Goal: Task Accomplishment & Management: Use online tool/utility

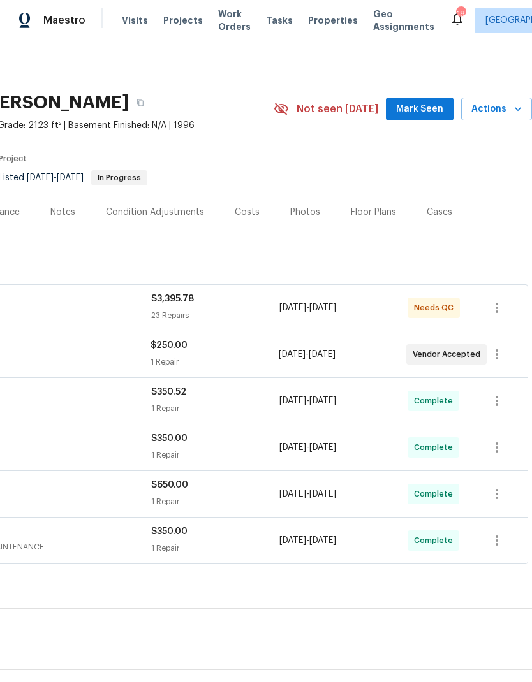
scroll to position [0, 189]
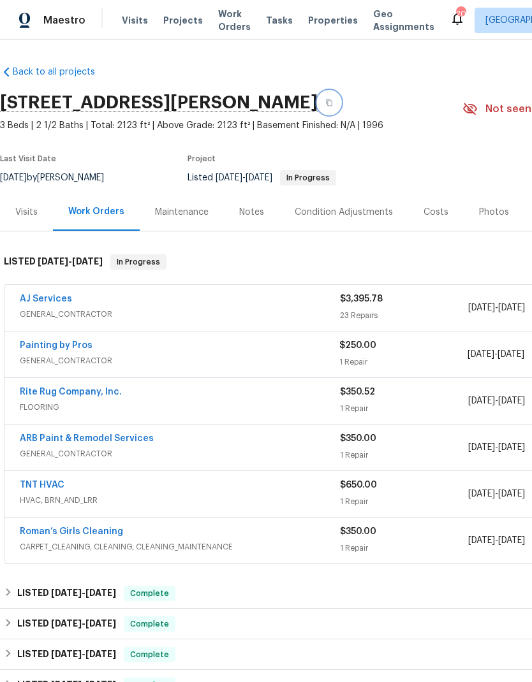
click at [336, 105] on button "button" at bounding box center [329, 102] width 23 height 23
click at [218, 19] on span "Work Orders" at bounding box center [234, 21] width 33 height 26
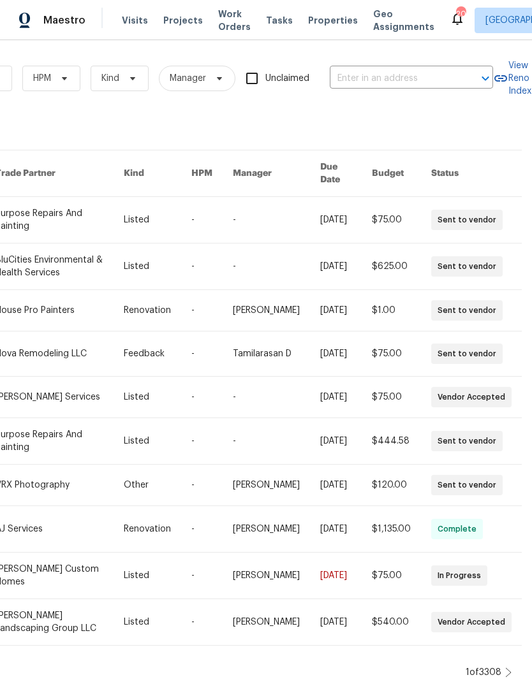
scroll to position [0, 210]
click at [404, 73] on input "text" at bounding box center [394, 79] width 128 height 20
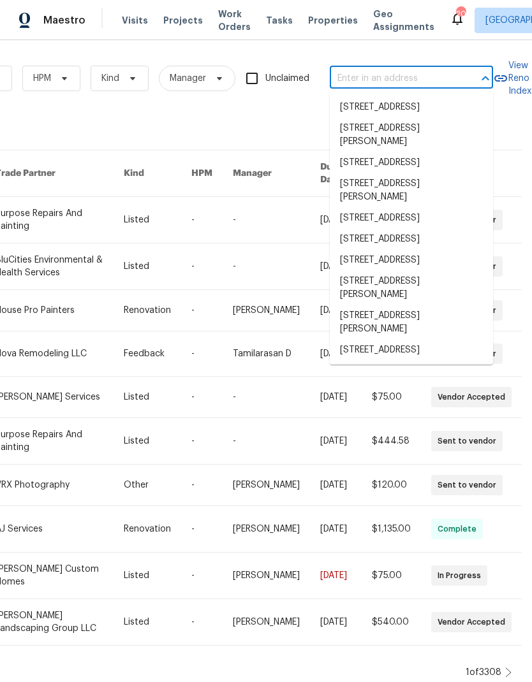
click at [406, 75] on input "text" at bounding box center [394, 79] width 128 height 20
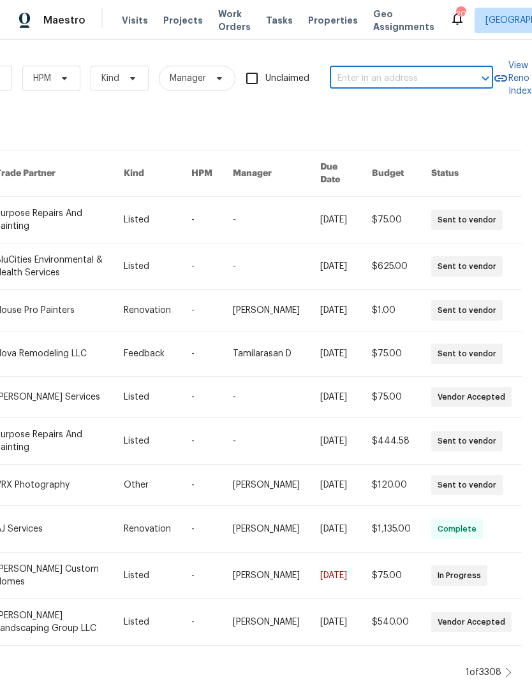
paste input "[STREET_ADDRESS][PERSON_NAME]"
type input "[STREET_ADDRESS][PERSON_NAME]"
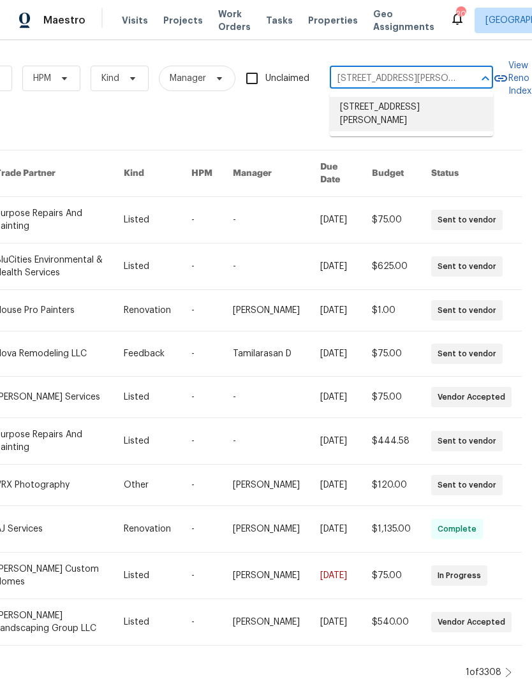
click at [399, 122] on li "[STREET_ADDRESS][PERSON_NAME]" at bounding box center [411, 114] width 163 height 34
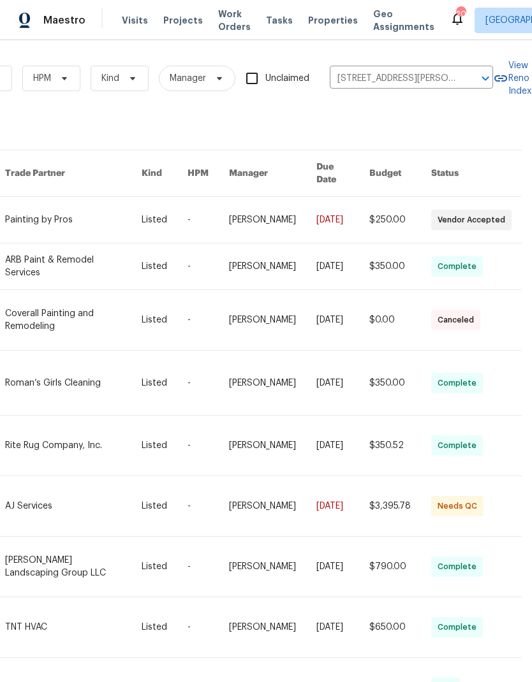
click at [67, 495] on link at bounding box center [73, 506] width 136 height 60
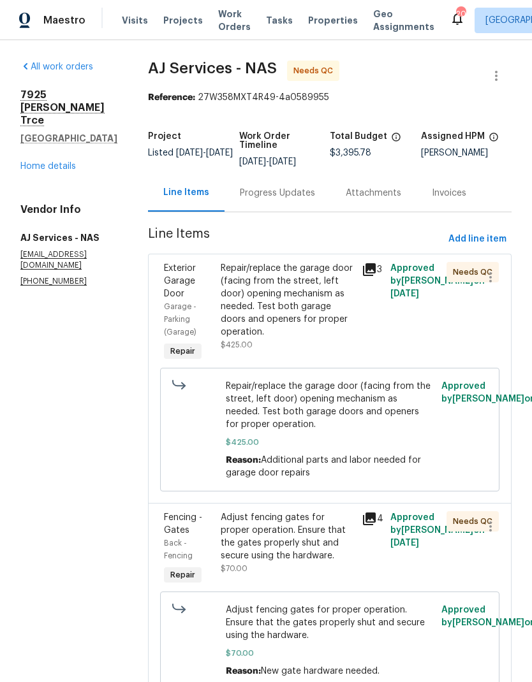
click at [266, 303] on div "Repair/replace the garage door (facing from the street, left door) opening mech…" at bounding box center [288, 300] width 134 height 77
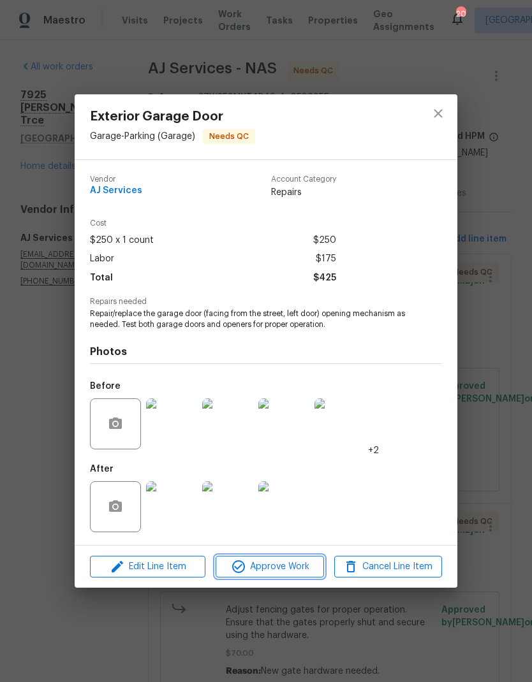
click at [270, 563] on span "Approve Work" at bounding box center [269, 567] width 100 height 16
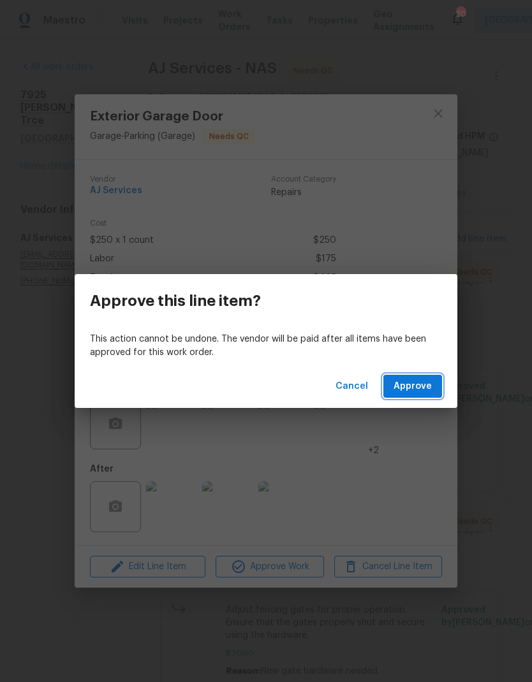
click at [418, 380] on span "Approve" at bounding box center [413, 387] width 38 height 16
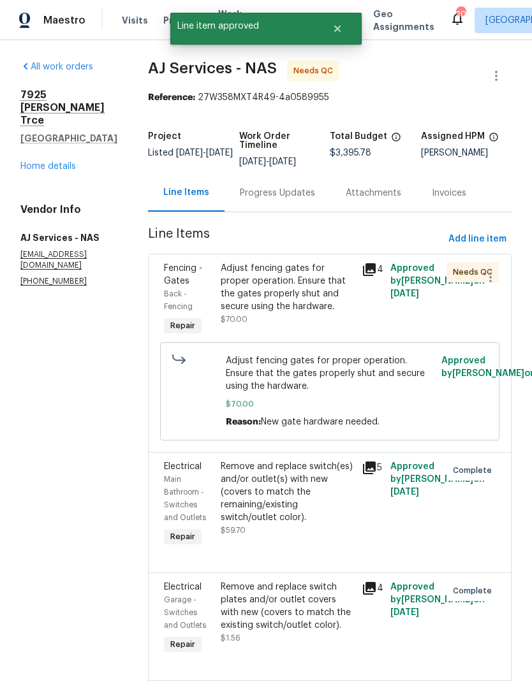
click at [286, 306] on div "Adjust fencing gates for proper operation. Ensure that the gates properly shut …" at bounding box center [288, 287] width 134 height 51
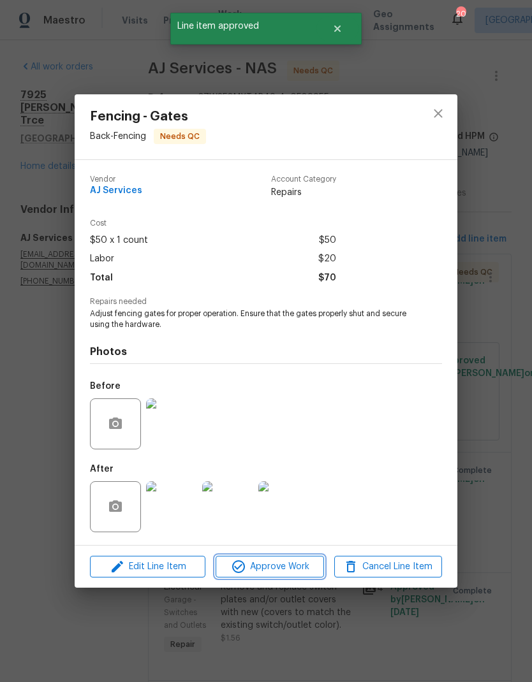
click at [277, 569] on span "Approve Work" at bounding box center [269, 567] width 100 height 16
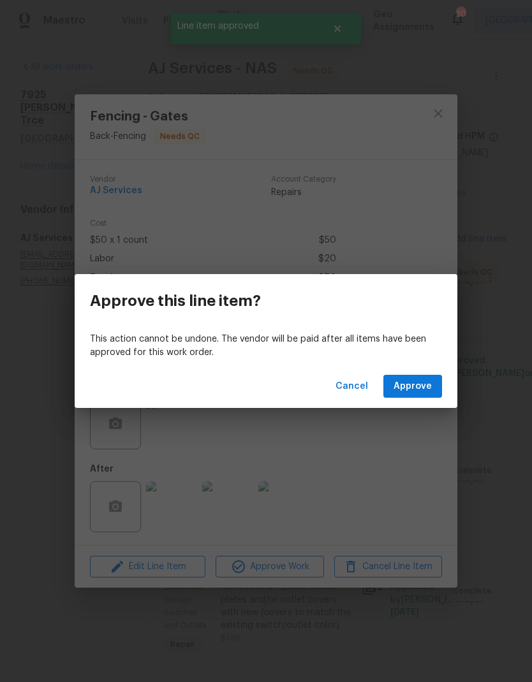
click at [415, 393] on span "Approve" at bounding box center [413, 387] width 38 height 16
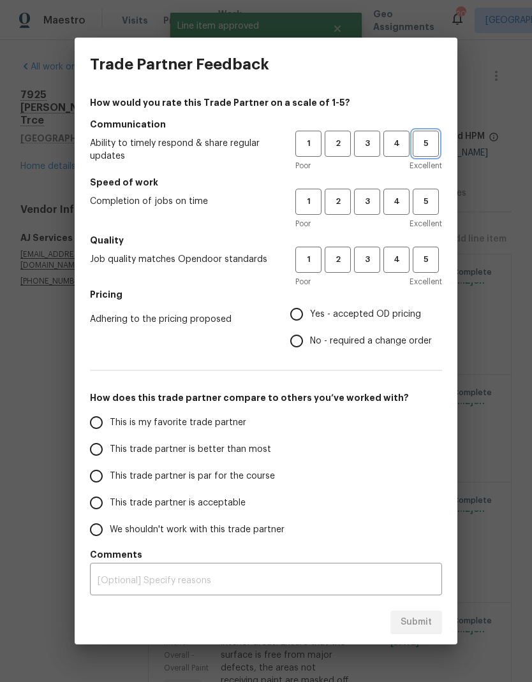
click at [427, 144] on span "5" at bounding box center [426, 143] width 24 height 15
click at [431, 198] on span "5" at bounding box center [426, 202] width 24 height 15
click at [425, 270] on button "5" at bounding box center [426, 260] width 26 height 26
click at [303, 309] on input "Yes - accepted OD pricing" at bounding box center [296, 314] width 27 height 27
radio input "true"
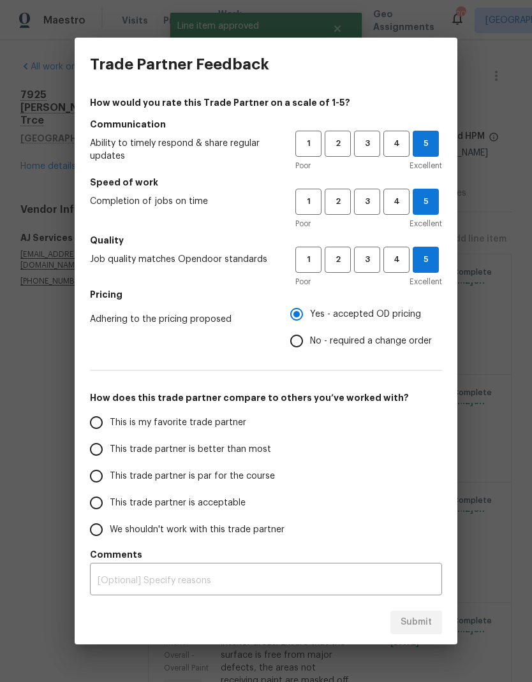
click at [95, 427] on input "This is my favorite trade partner" at bounding box center [96, 422] width 27 height 27
click at [415, 615] on span "Submit" at bounding box center [416, 623] width 31 height 16
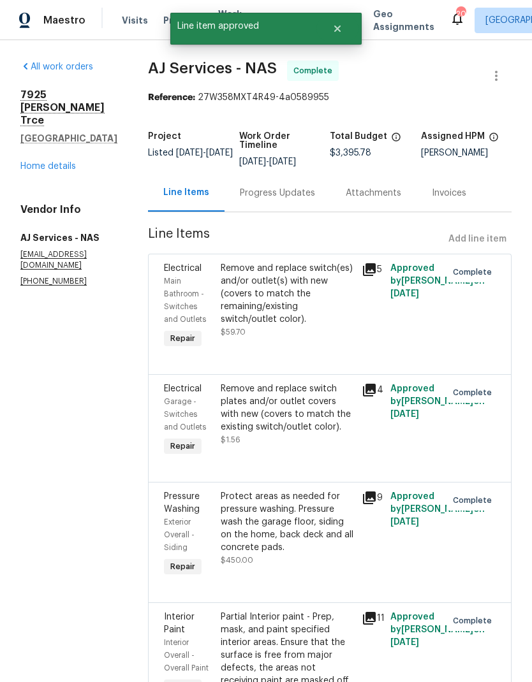
radio input "true"
radio input "false"
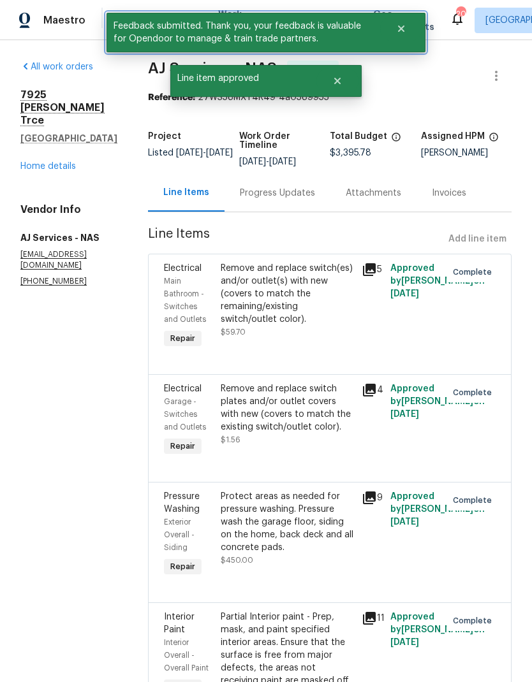
click at [406, 34] on button "Close" at bounding box center [401, 29] width 42 height 26
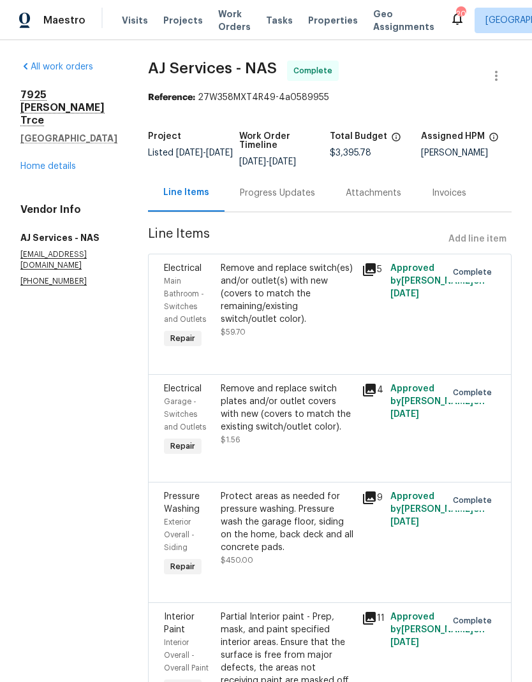
click at [226, 24] on span "Work Orders" at bounding box center [234, 21] width 33 height 26
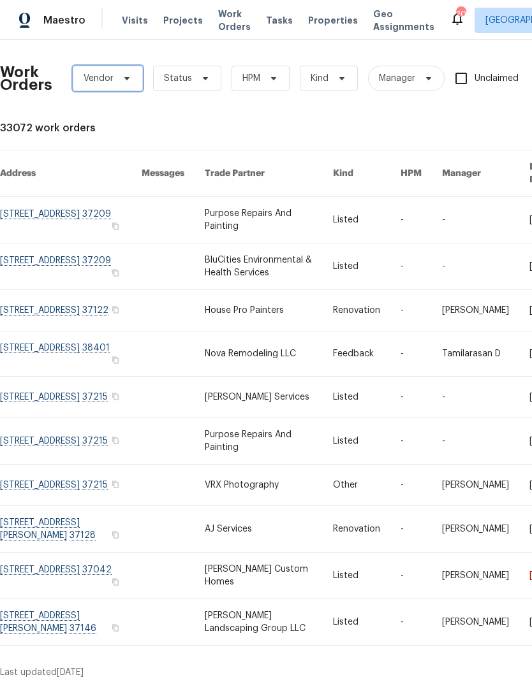
click at [110, 66] on span "Vendor" at bounding box center [108, 79] width 70 height 26
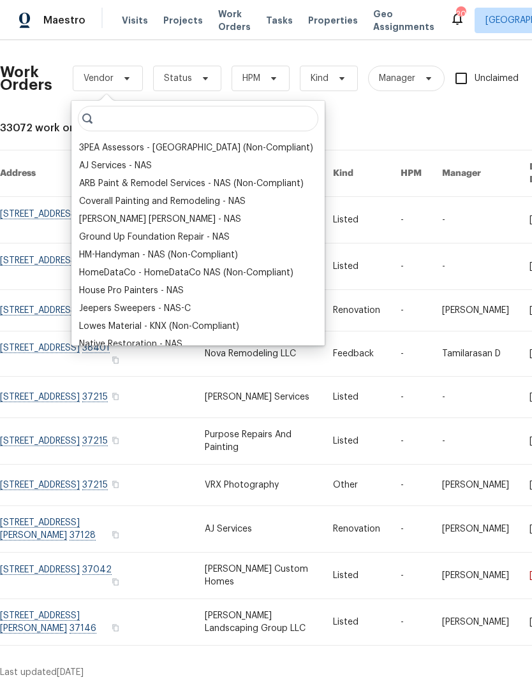
click at [113, 165] on div "AJ Services - NAS" at bounding box center [115, 165] width 73 height 13
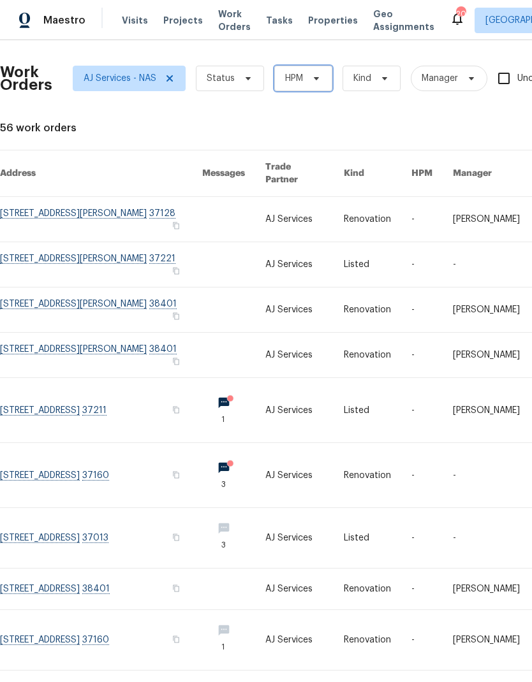
click at [316, 80] on icon at bounding box center [316, 78] width 10 height 10
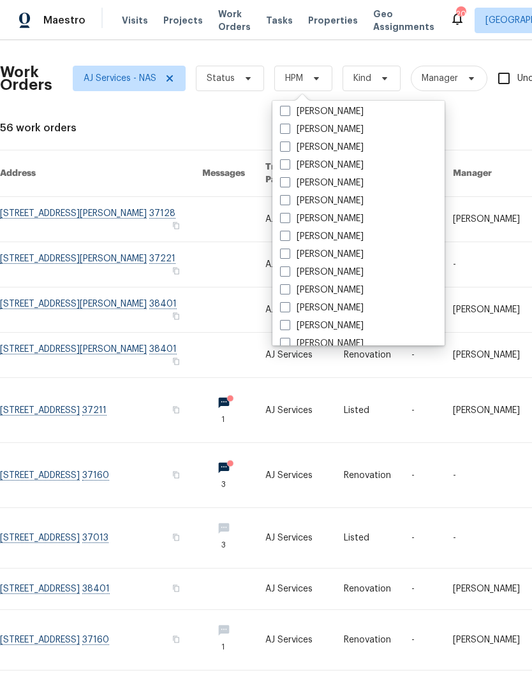
scroll to position [154, 0]
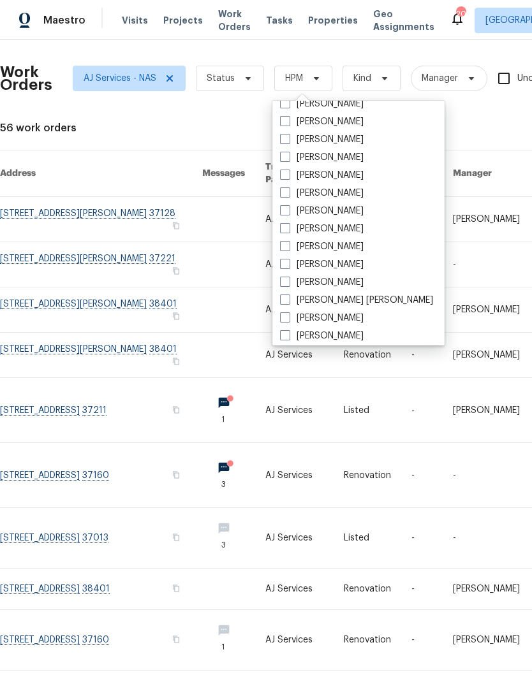
click at [300, 191] on label "[PERSON_NAME]" at bounding box center [322, 193] width 84 height 13
click at [288, 191] on input "[PERSON_NAME]" at bounding box center [284, 191] width 8 height 8
checkbox input "true"
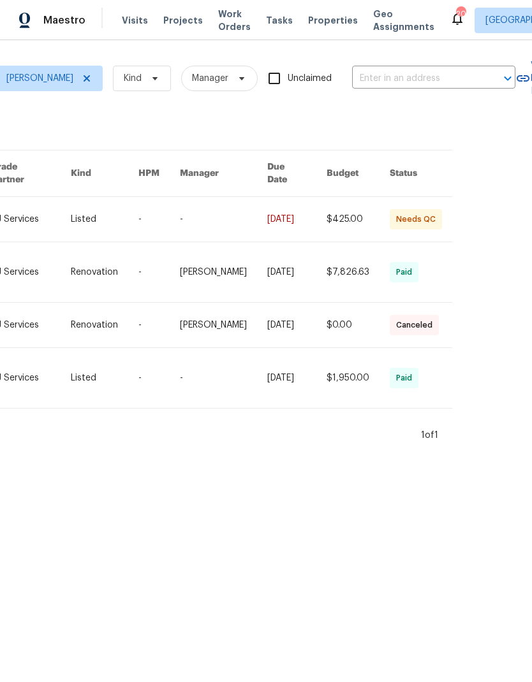
scroll to position [0, 278]
click at [111, 207] on link at bounding box center [105, 219] width 68 height 45
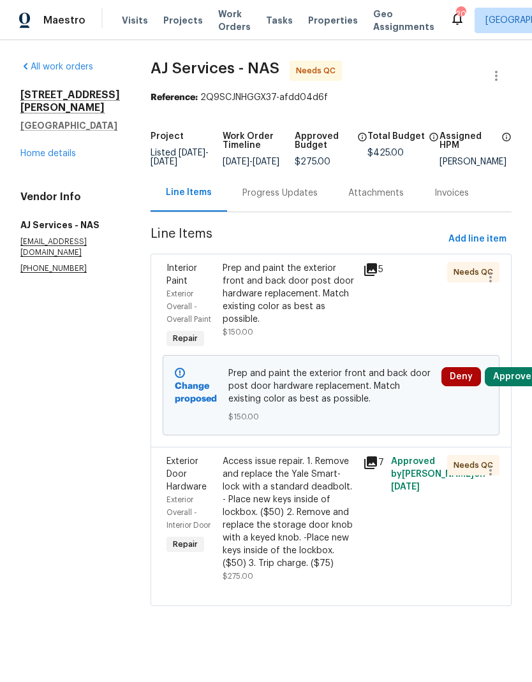
click at [255, 555] on div "Access issue repair. 1. Remove and replace the Yale Smart-lock with a standard …" at bounding box center [289, 512] width 133 height 115
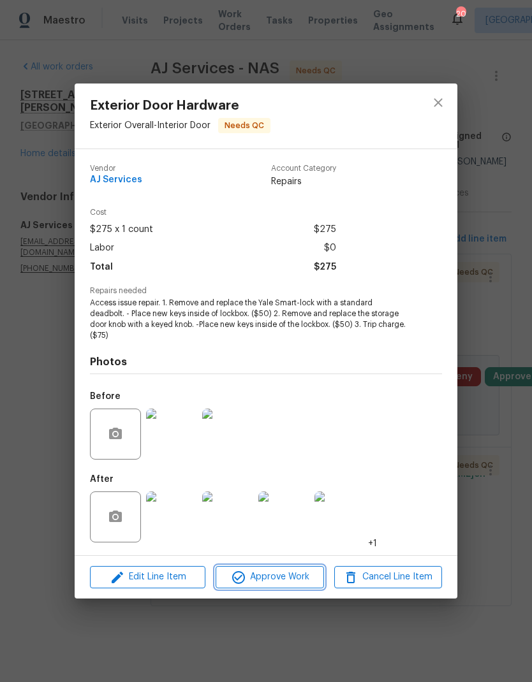
click at [270, 580] on span "Approve Work" at bounding box center [269, 578] width 100 height 16
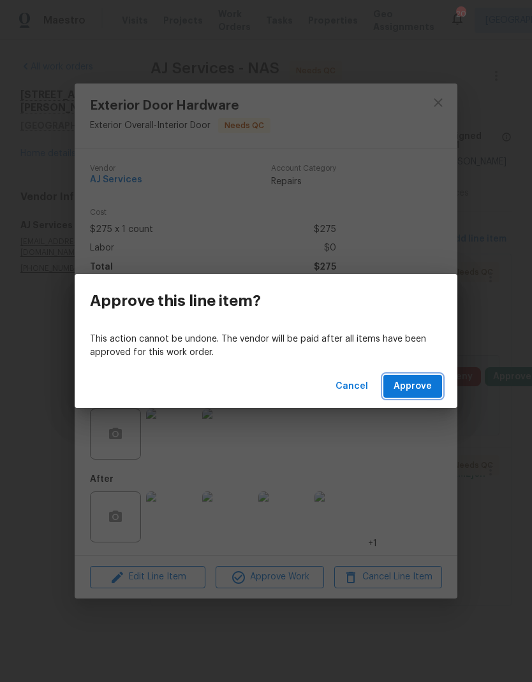
click at [409, 376] on button "Approve" at bounding box center [412, 387] width 59 height 24
